Goal: Task Accomplishment & Management: Manage account settings

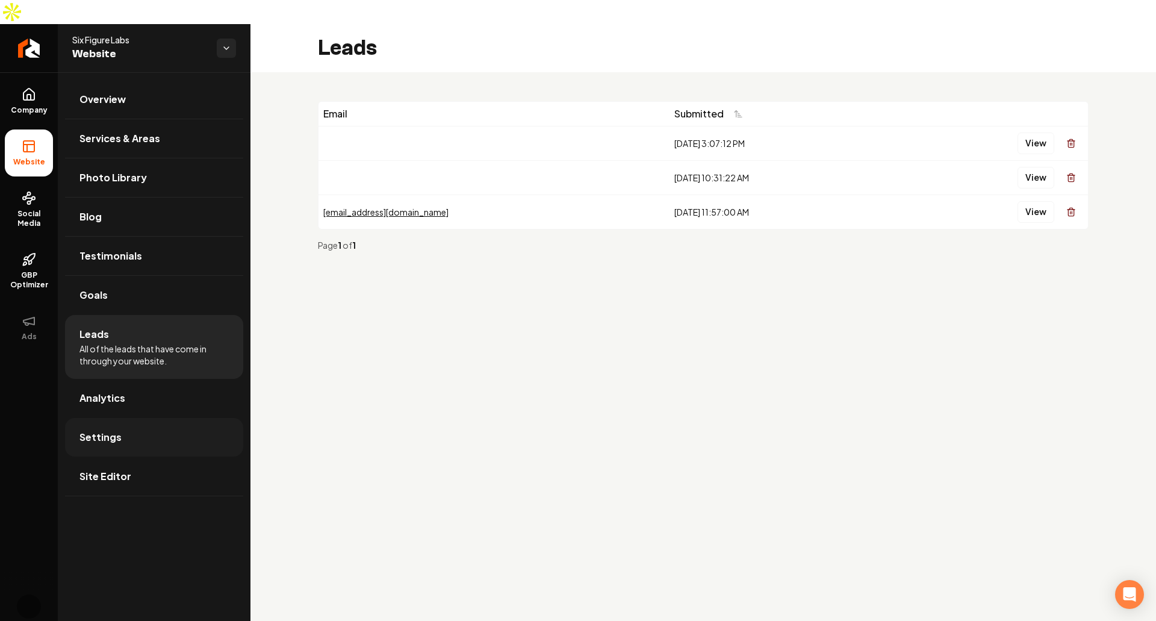
click at [179, 418] on link "Settings" at bounding box center [154, 437] width 178 height 39
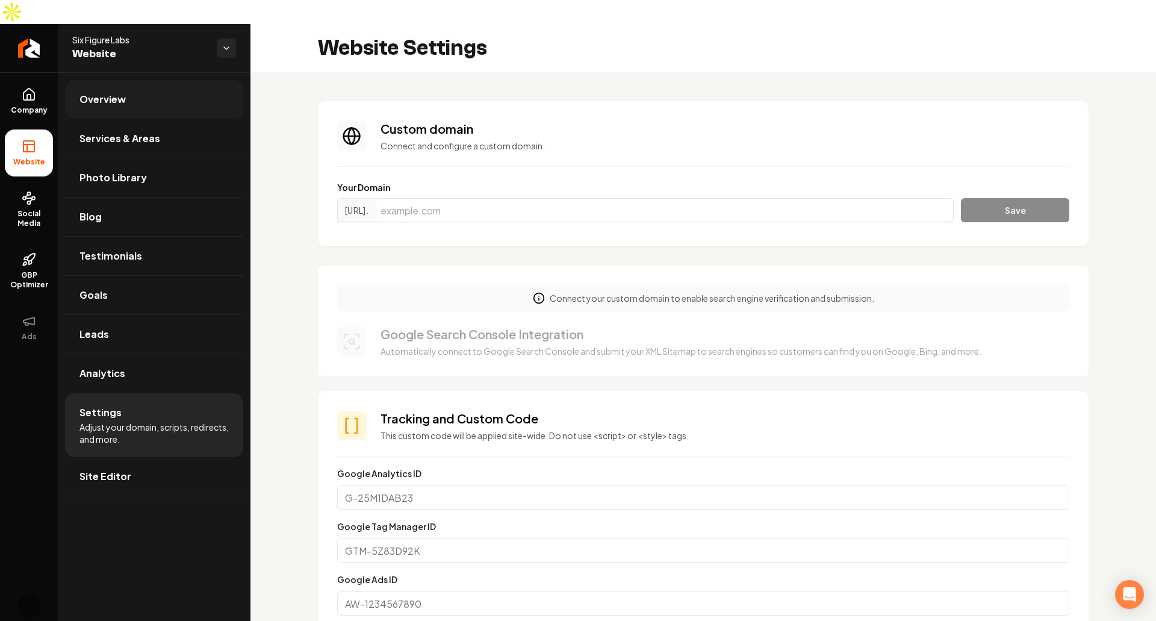
click at [132, 80] on link "Overview" at bounding box center [154, 99] width 178 height 39
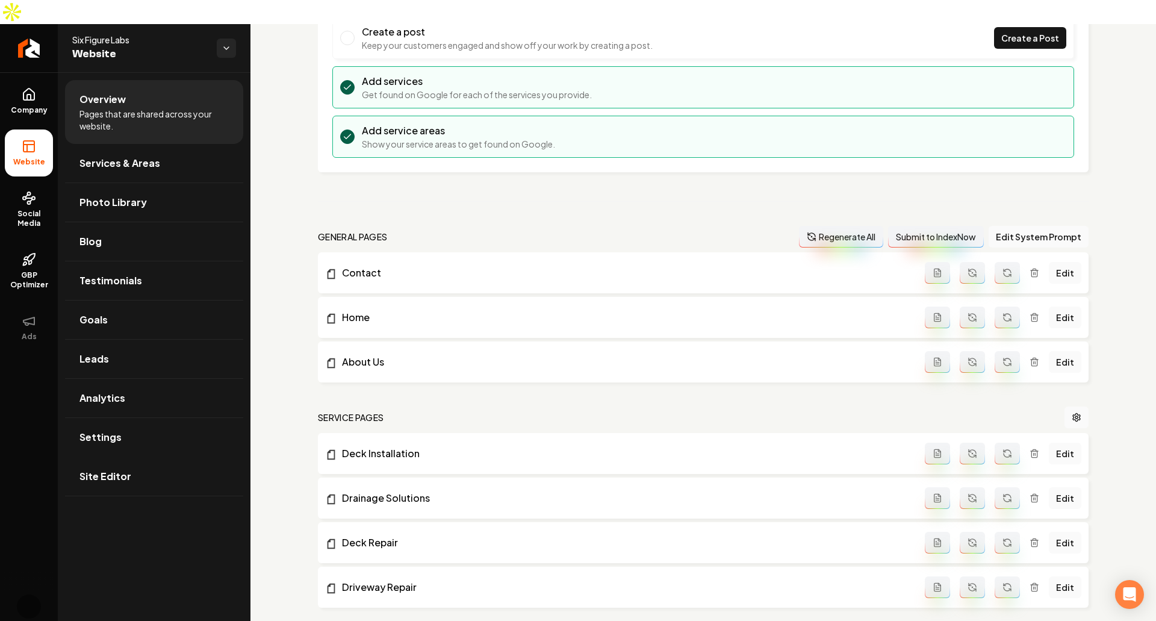
scroll to position [181, 0]
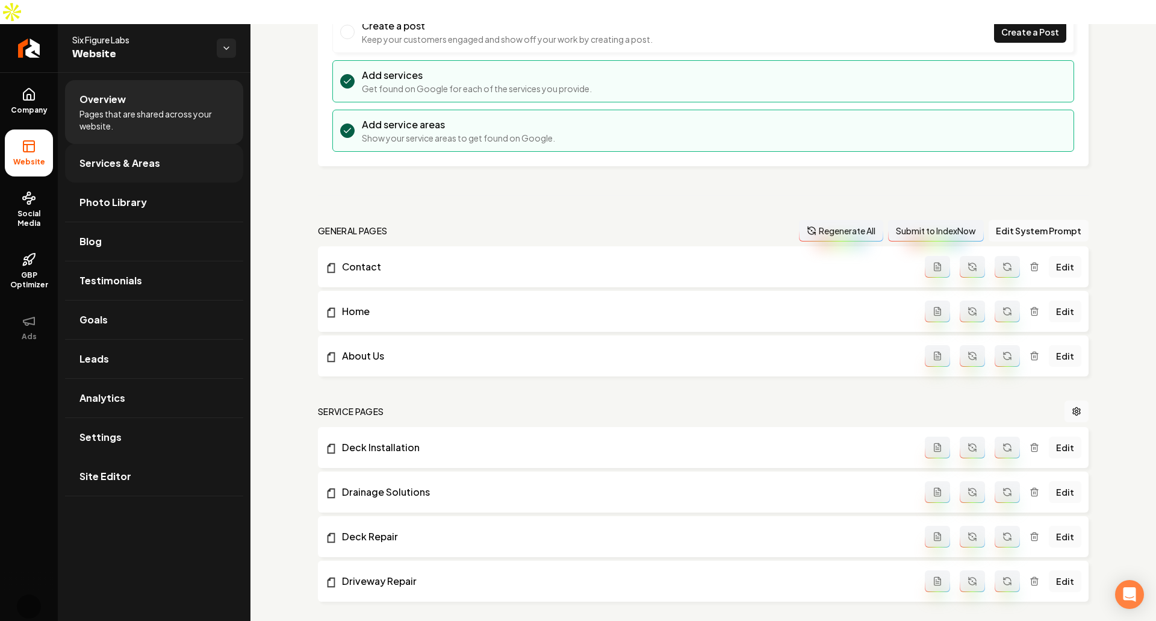
click at [143, 156] on span "Services & Areas" at bounding box center [119, 163] width 81 height 14
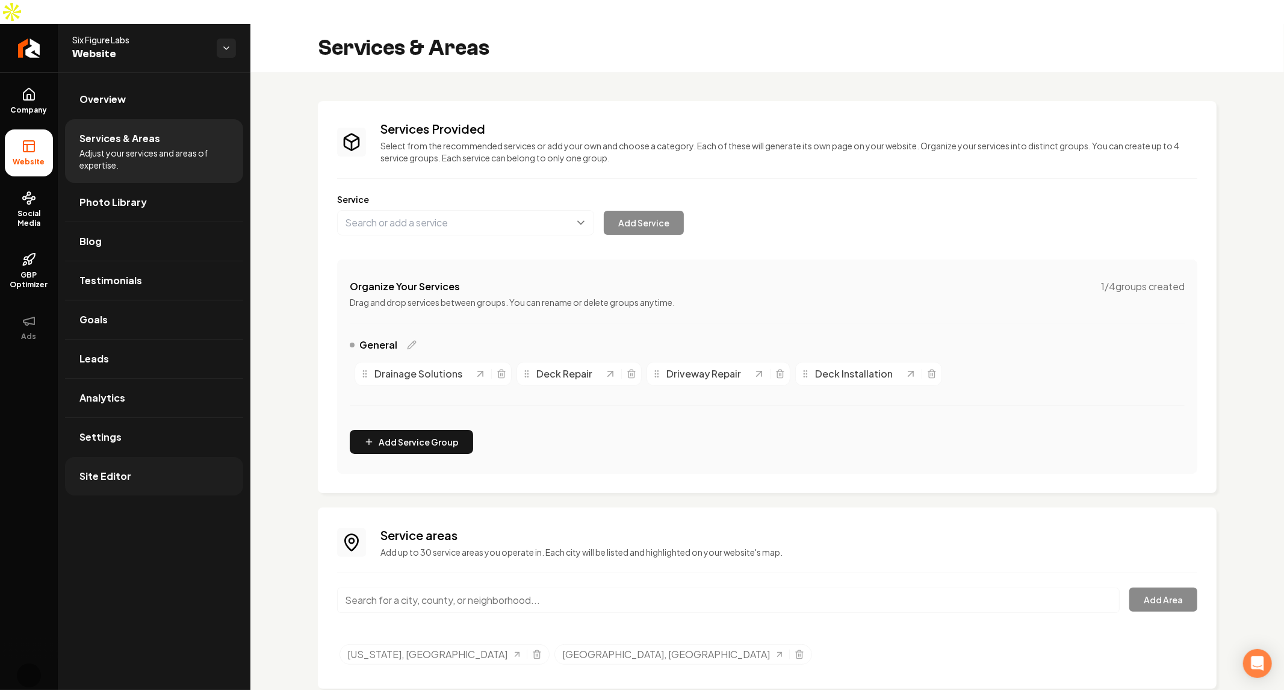
click at [132, 462] on link "Site Editor" at bounding box center [154, 476] width 178 height 39
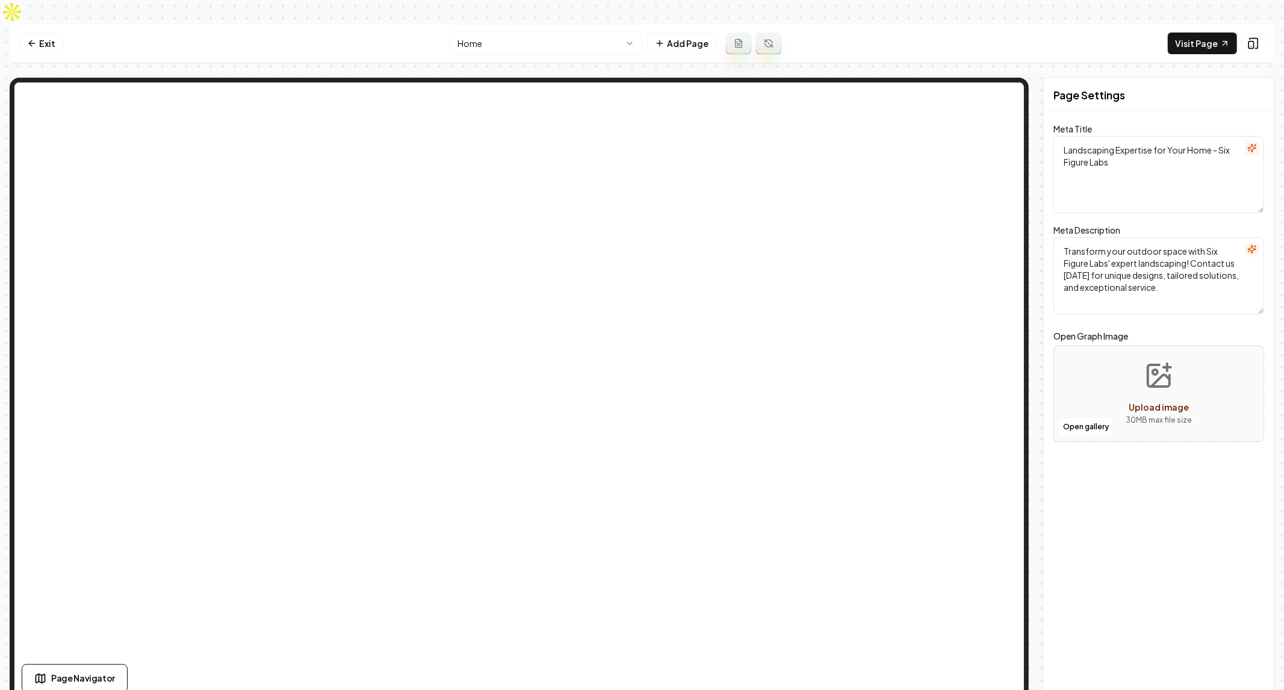
click at [1152, 267] on textarea "Transform your outdoor space with Six Figure Labs' expert landscaping! Contact …" at bounding box center [1159, 275] width 211 height 77
type textarea "Transform your outdoor space with Six Figure Labs' expert landscaping! Contact …"
